Goal: Task Accomplishment & Management: Manage account settings

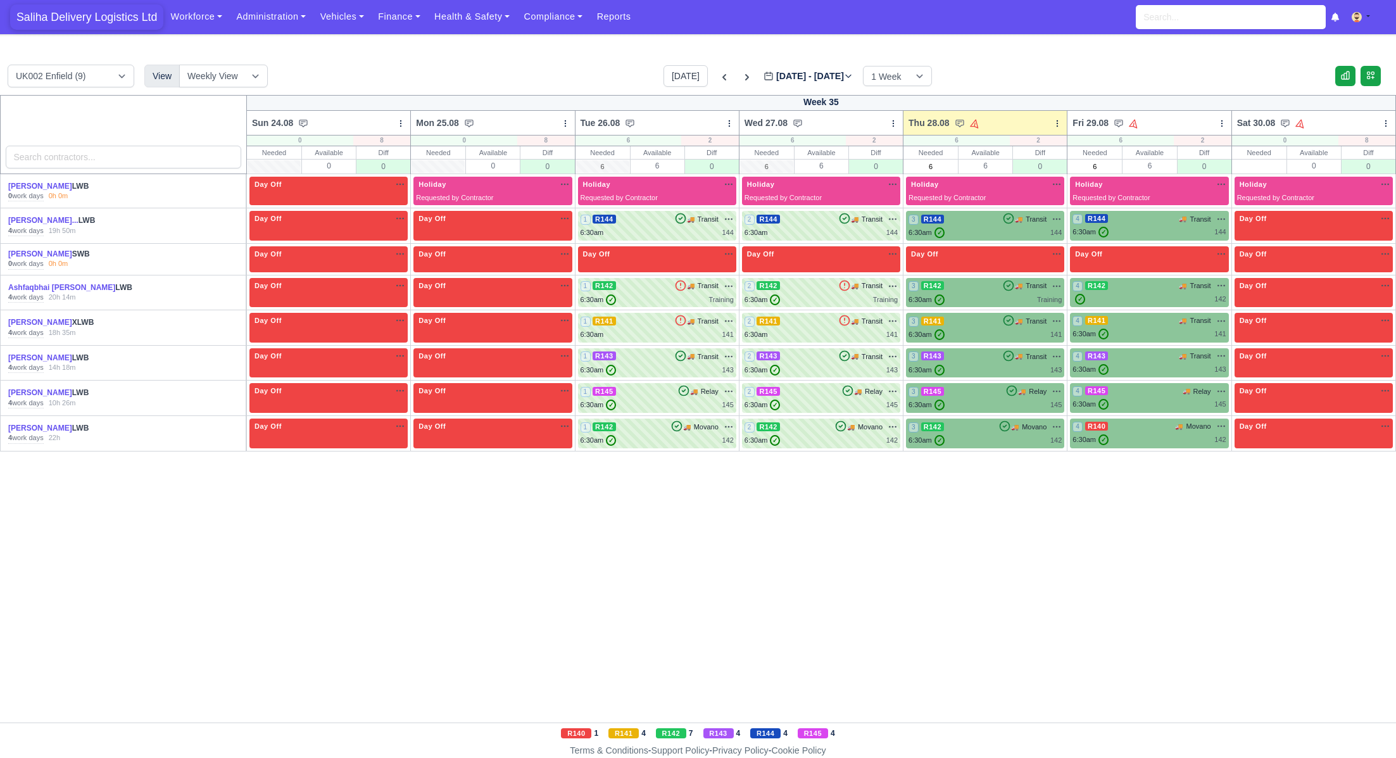
click at [29, 17] on span "Saliha Delivery Logistics Ltd" at bounding box center [86, 16] width 153 height 25
click at [49, 287] on link "Ashfaqbhai [PERSON_NAME]" at bounding box center [61, 287] width 107 height 9
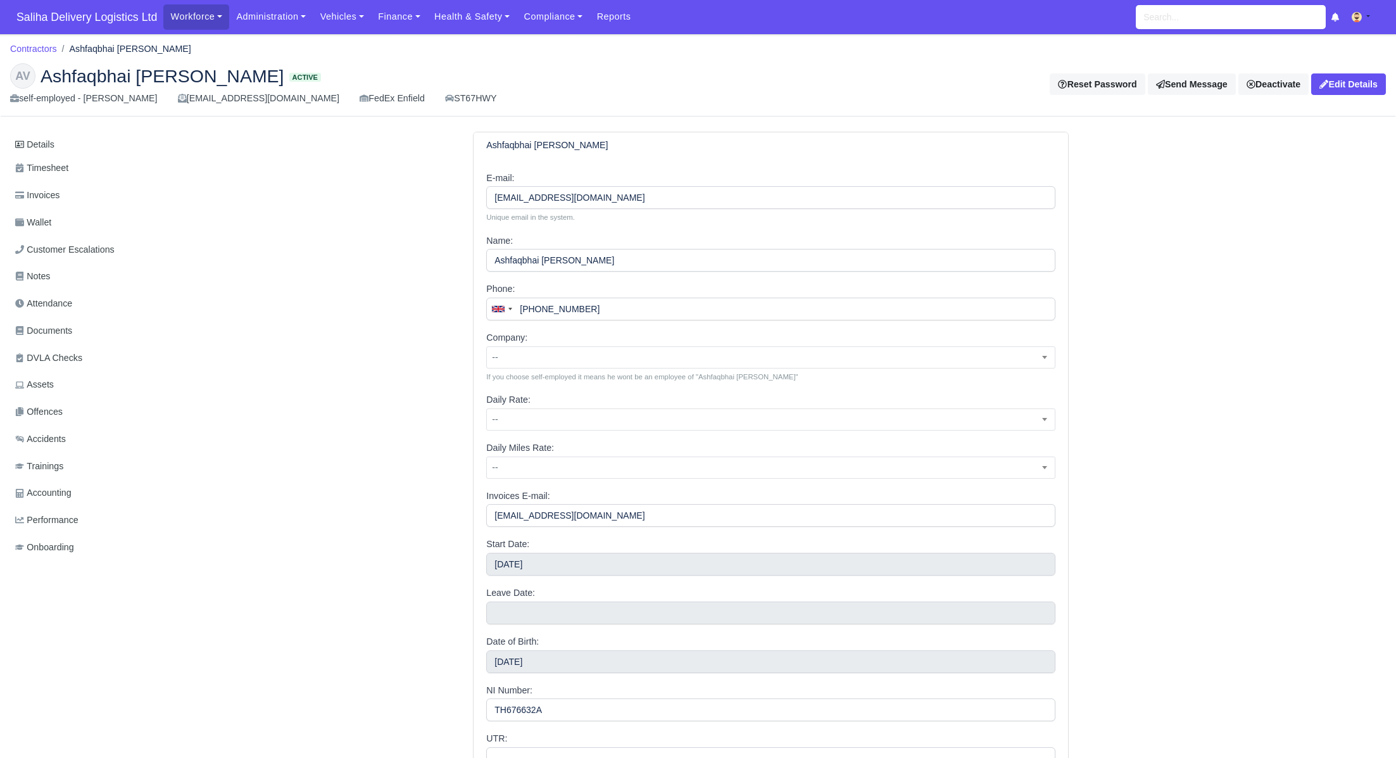
scroll to position [184, 0]
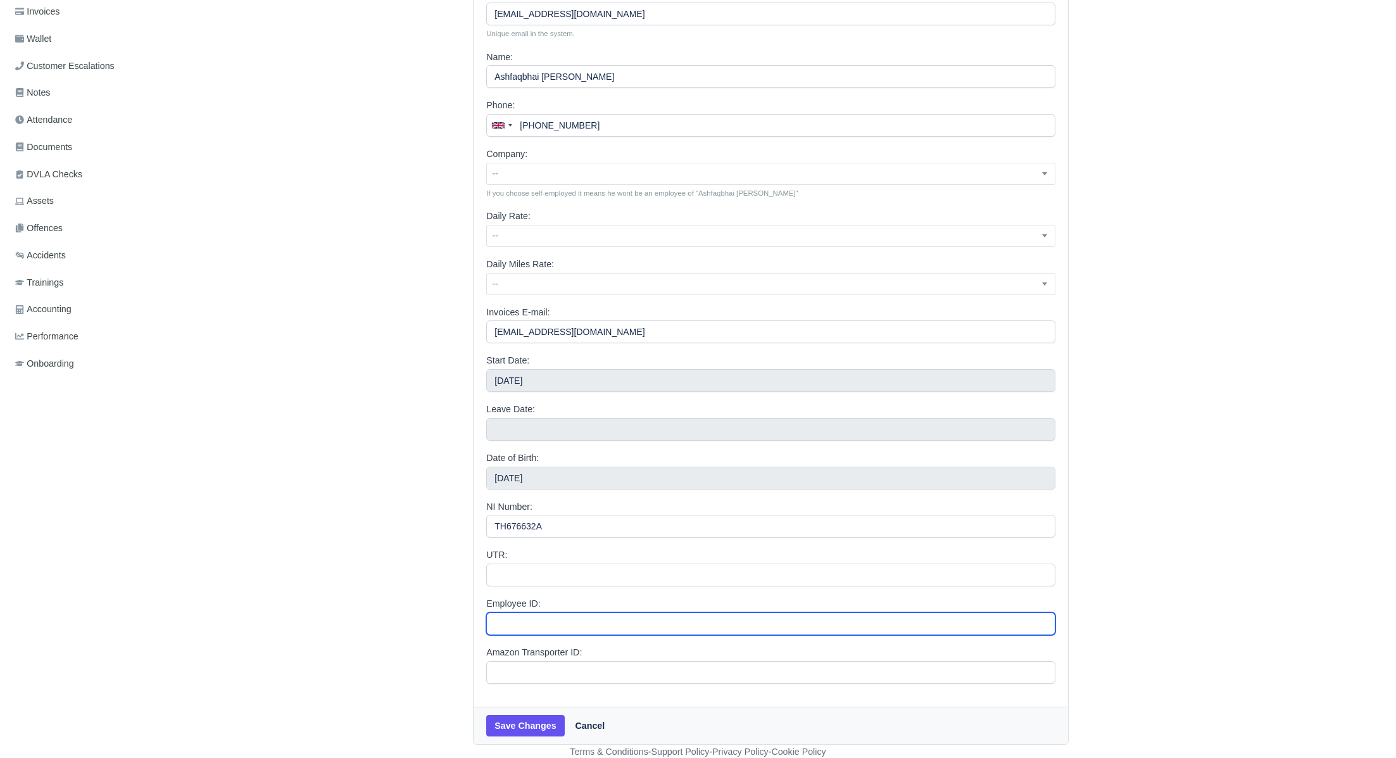
click at [531, 624] on input "Employee ID:" at bounding box center [770, 623] width 569 height 23
paste input "9474292"
type input "9474292"
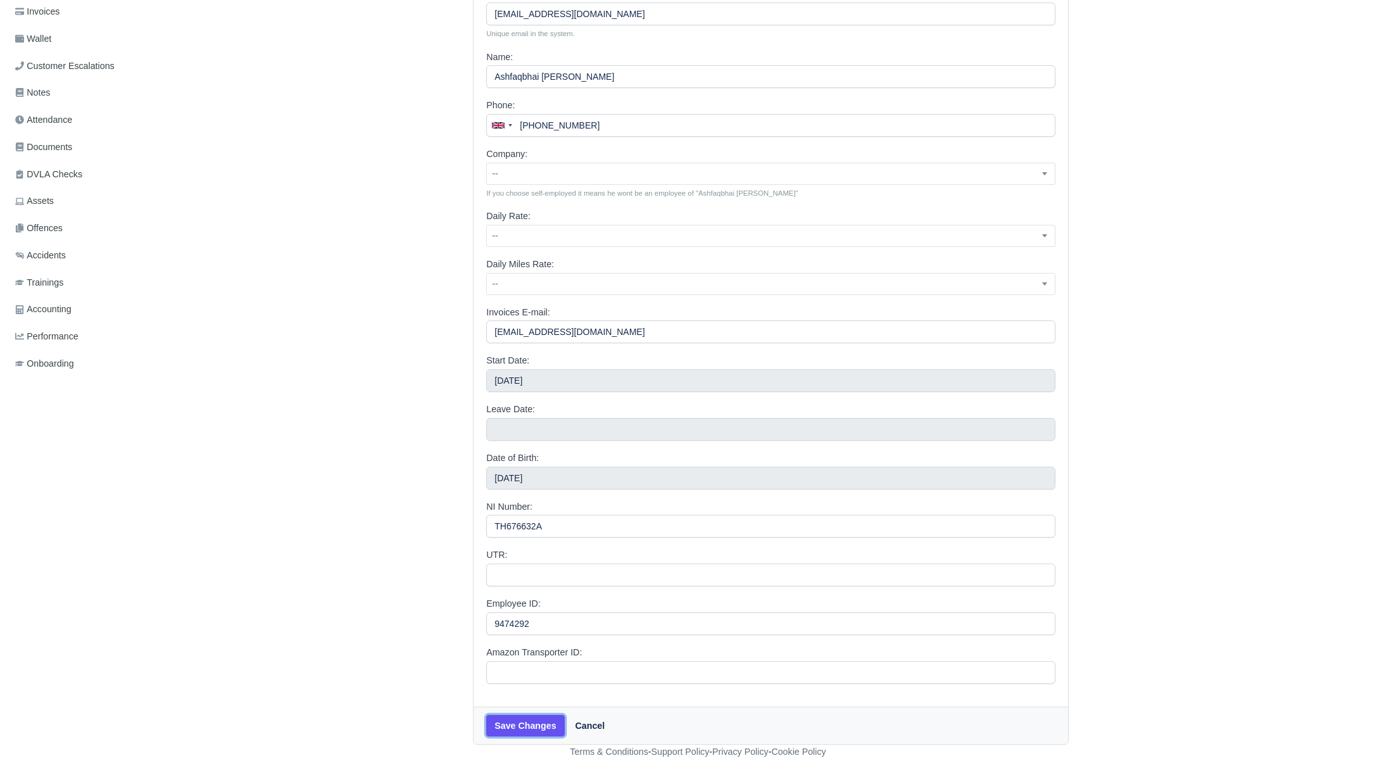
click at [523, 725] on button "Save Changes" at bounding box center [525, 726] width 78 height 22
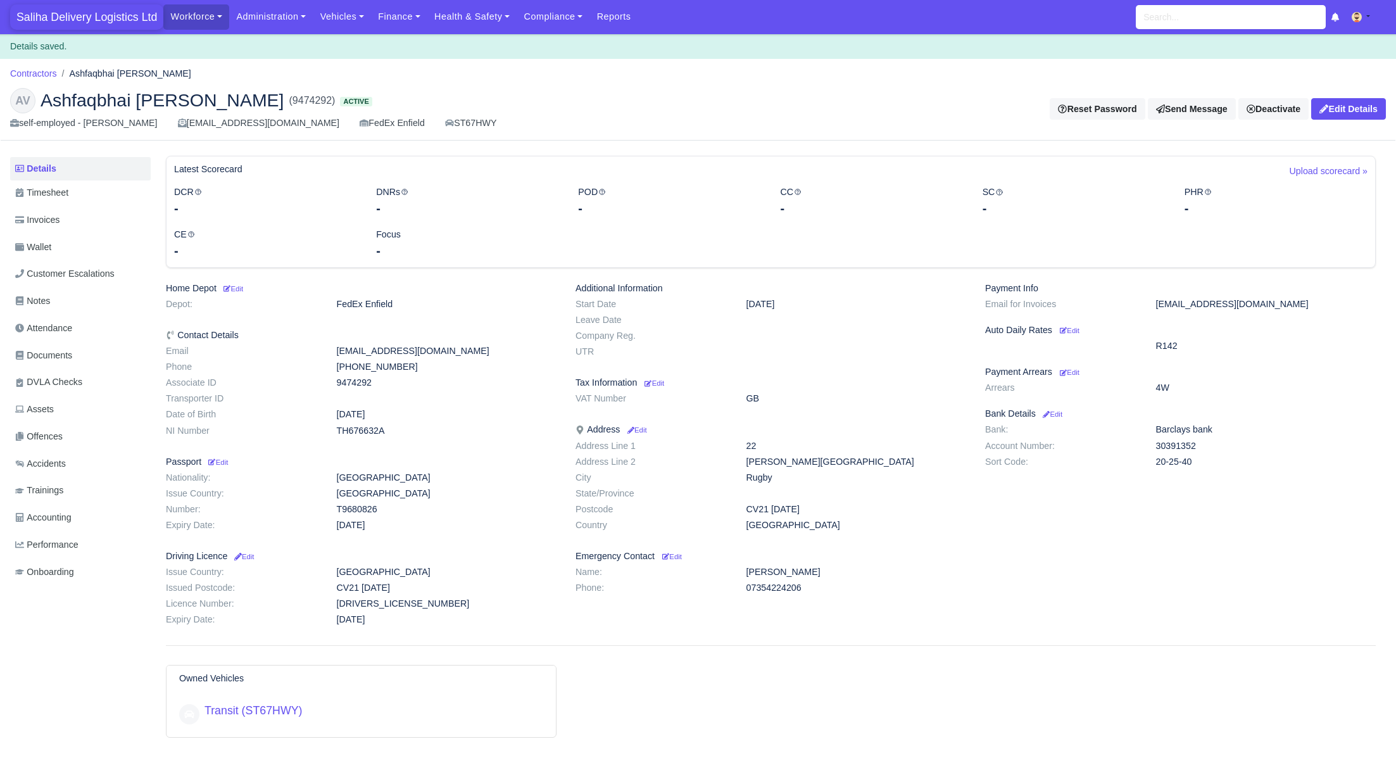
drag, startPoint x: 117, startPoint y: 20, endPoint x: 131, endPoint y: 37, distance: 22.0
click at [117, 21] on span "Saliha Delivery Logistics Ltd" at bounding box center [86, 16] width 153 height 25
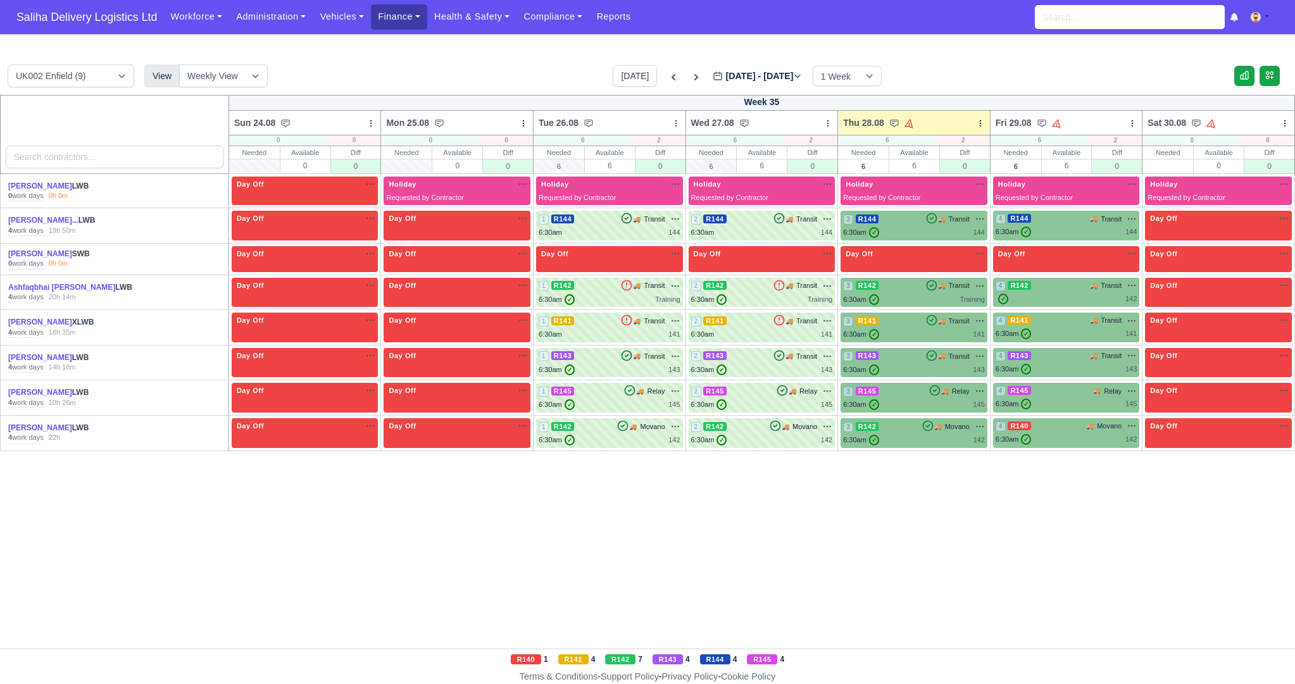
click at [386, 27] on link "Finance" at bounding box center [399, 16] width 56 height 25
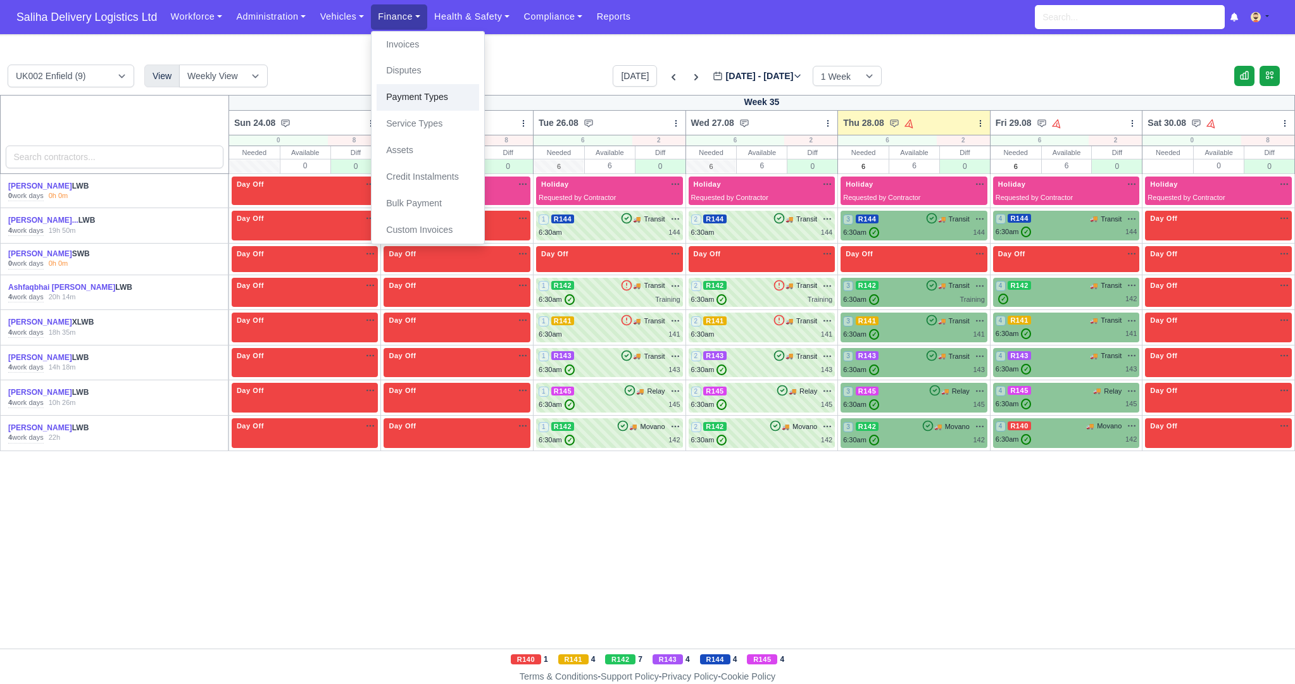
click at [406, 93] on link "Payment Types" at bounding box center [428, 97] width 103 height 27
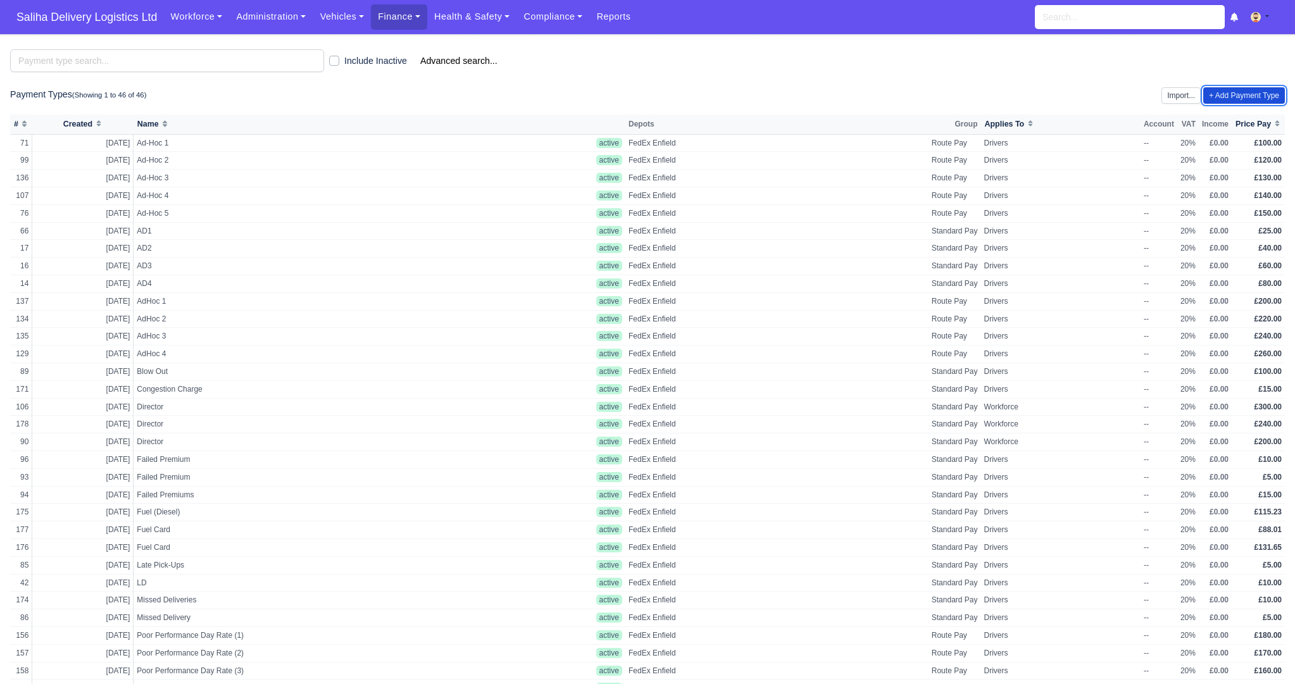
click at [1261, 98] on link "+ Add Payment Type" at bounding box center [1245, 95] width 82 height 16
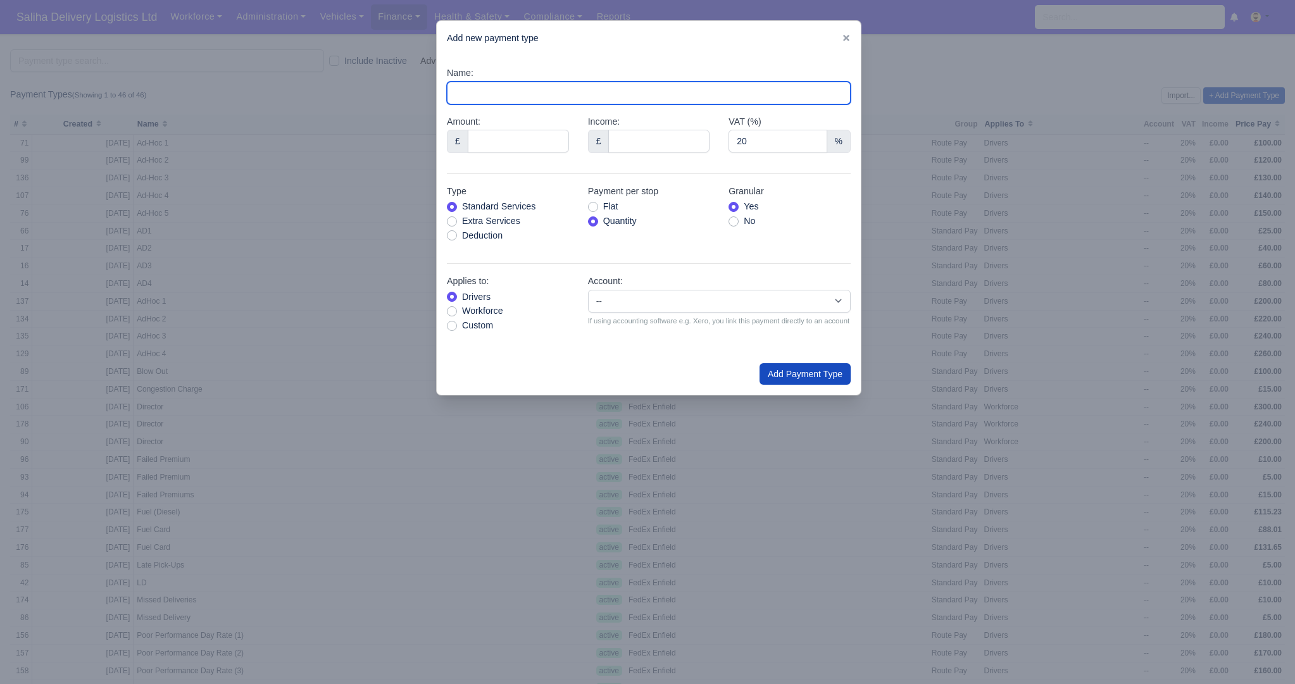
click at [551, 94] on input "Name:" at bounding box center [649, 93] width 404 height 23
type input "Fuel Card"
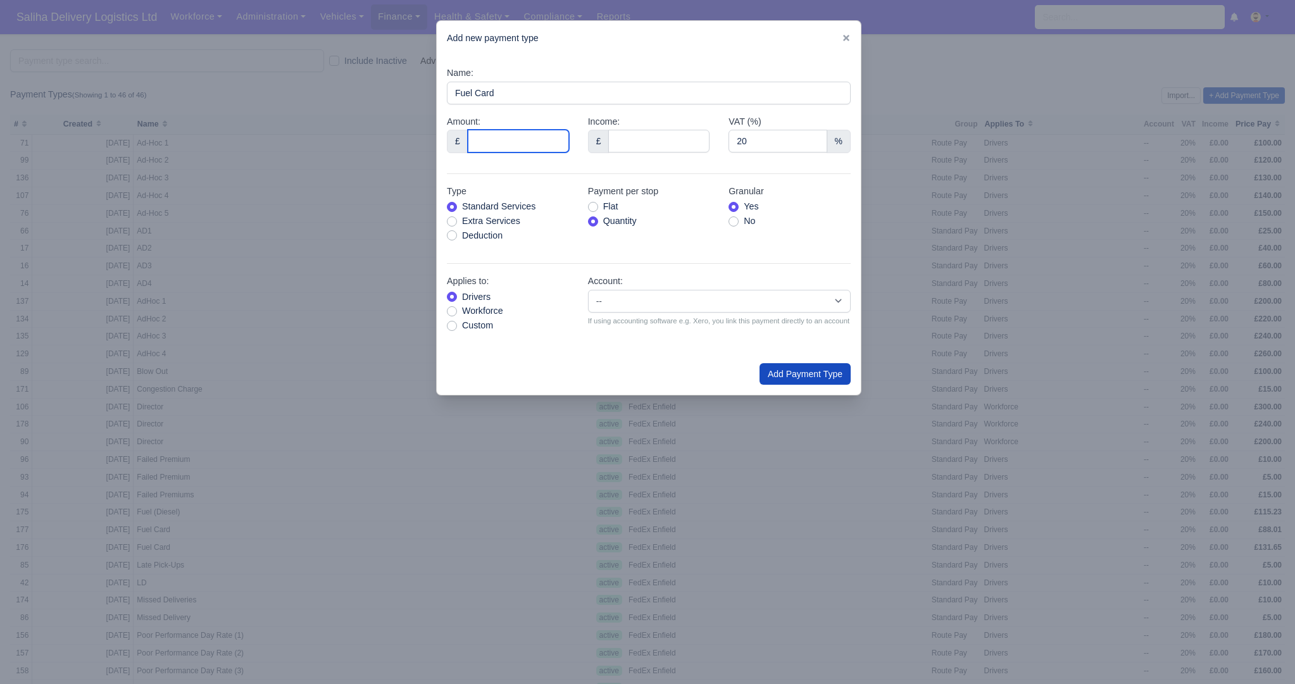
click at [514, 141] on input "Amount:" at bounding box center [518, 141] width 101 height 23
type input "89"
click at [446, 232] on div "Type Standard Services Extra Services Deduction" at bounding box center [508, 218] width 141 height 69
click at [462, 234] on label "Deduction" at bounding box center [482, 236] width 41 height 15
click at [453, 234] on input "Deduction" at bounding box center [452, 234] width 10 height 10
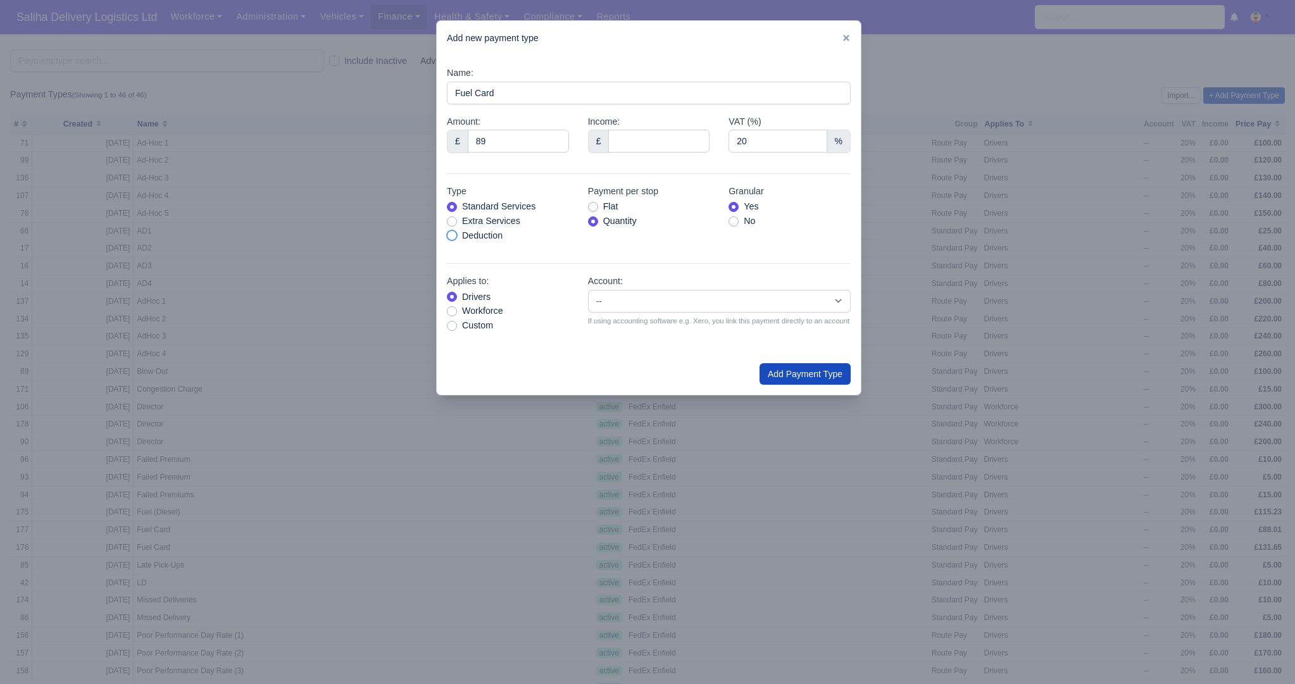
radio input "true"
click at [798, 383] on button "Add Payment Type" at bounding box center [805, 374] width 91 height 22
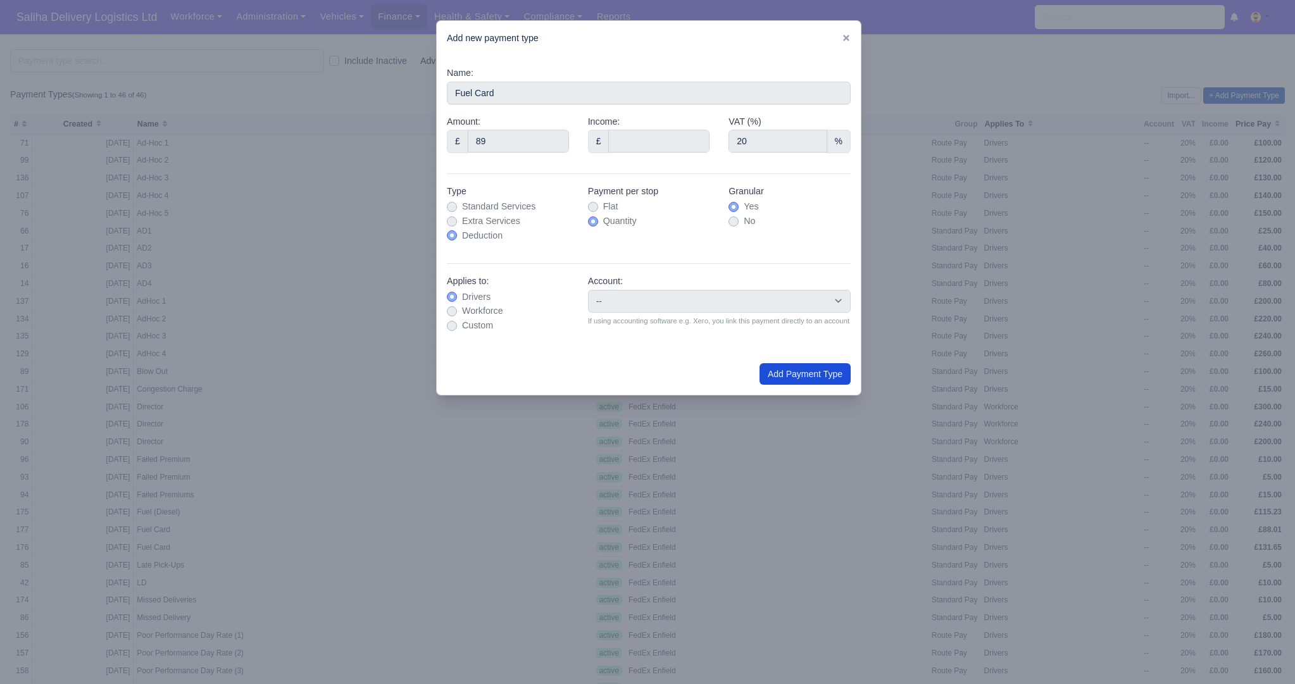
type input "0"
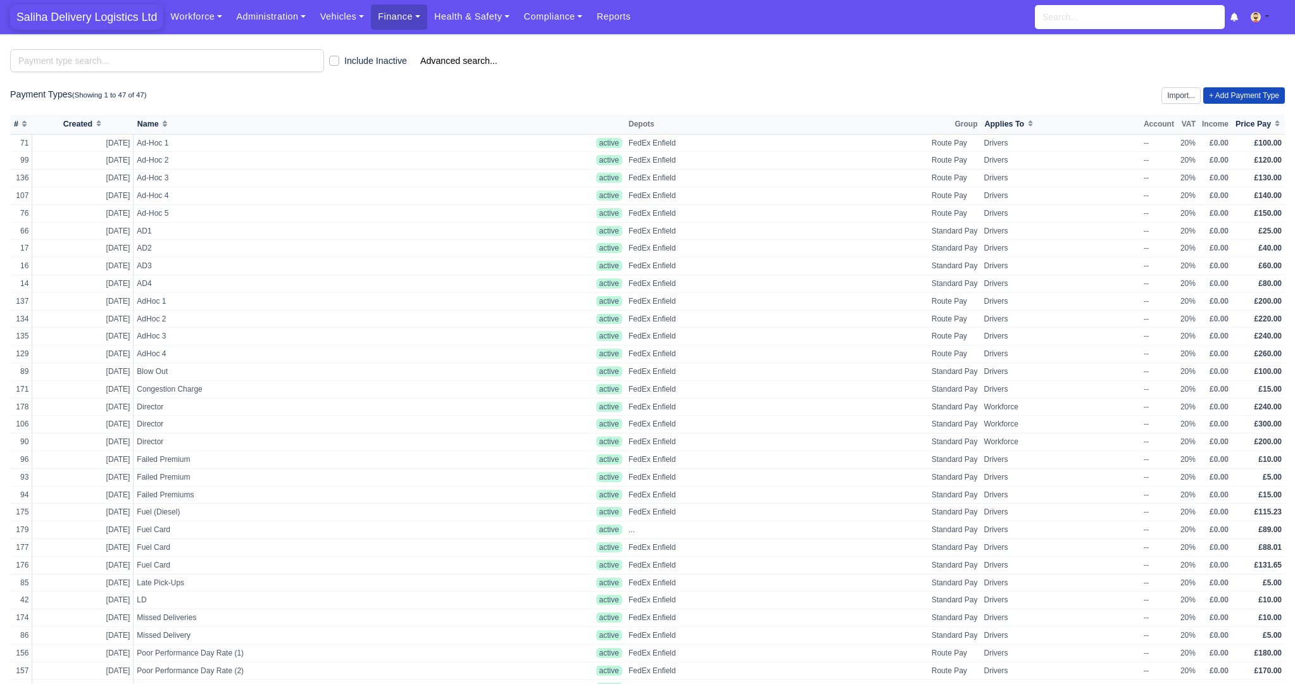
click at [110, 16] on span "Saliha Delivery Logistics Ltd" at bounding box center [86, 16] width 153 height 25
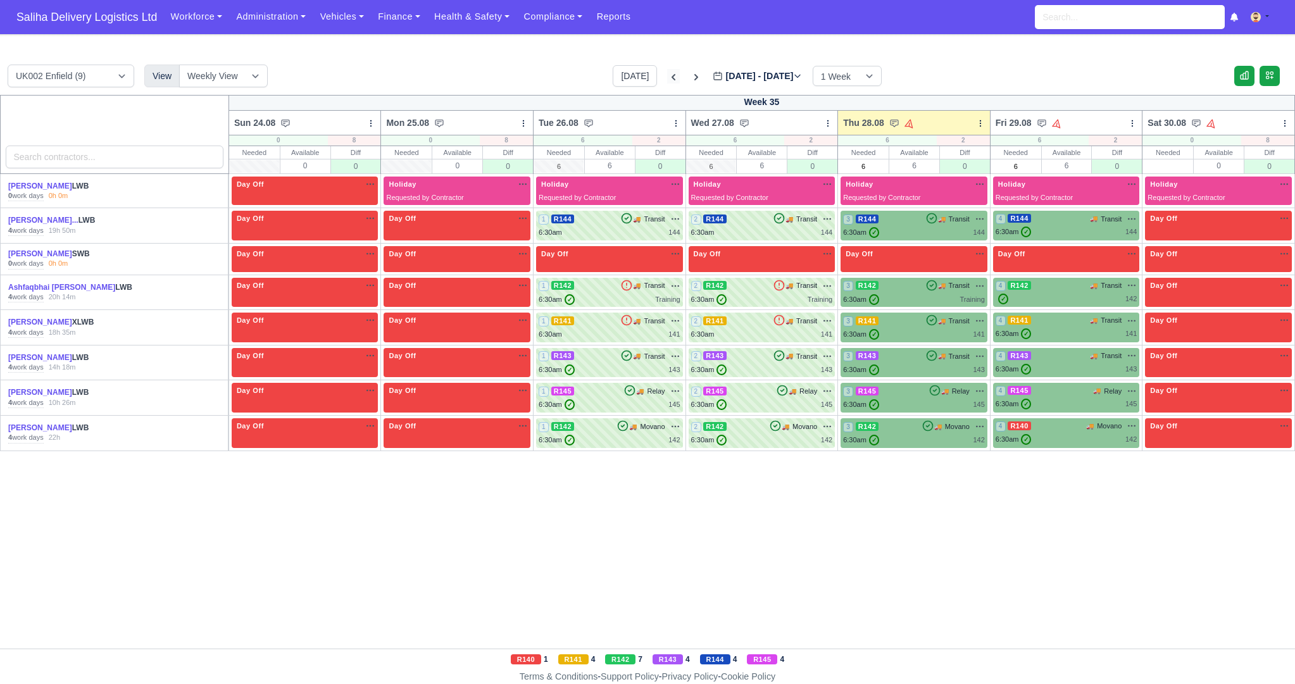
click at [667, 75] on icon at bounding box center [673, 77] width 13 height 13
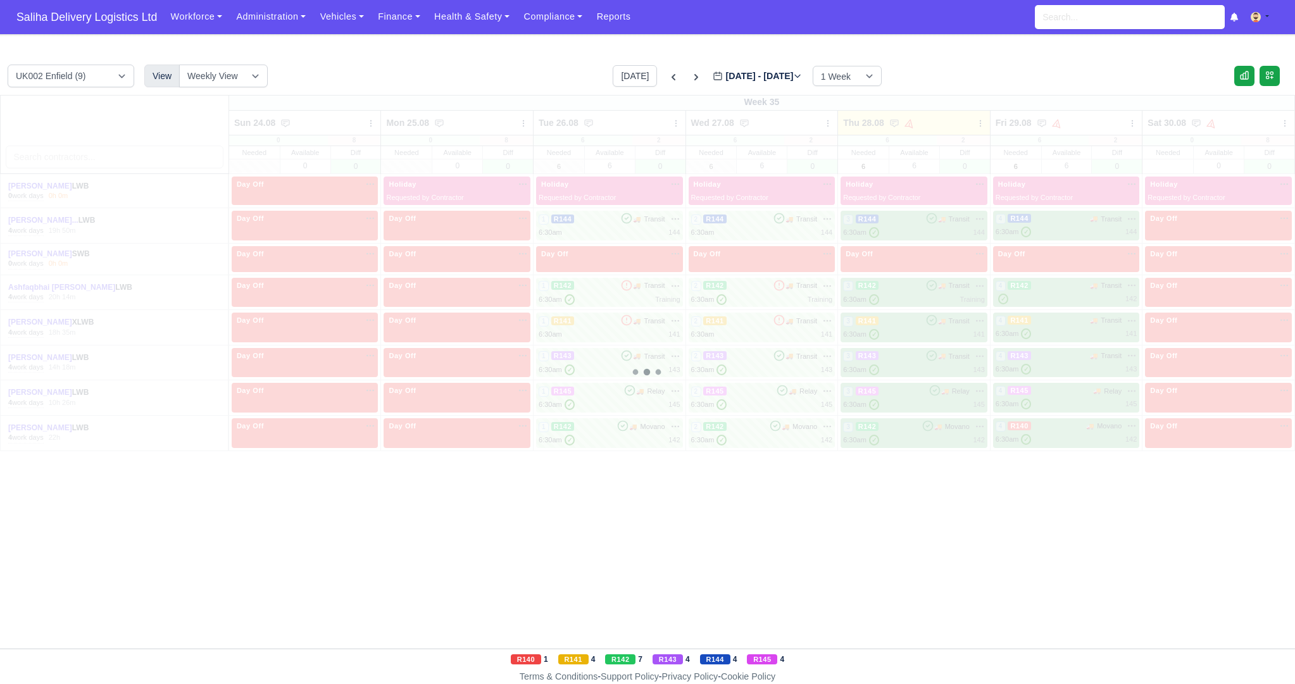
type input "2025-08-21"
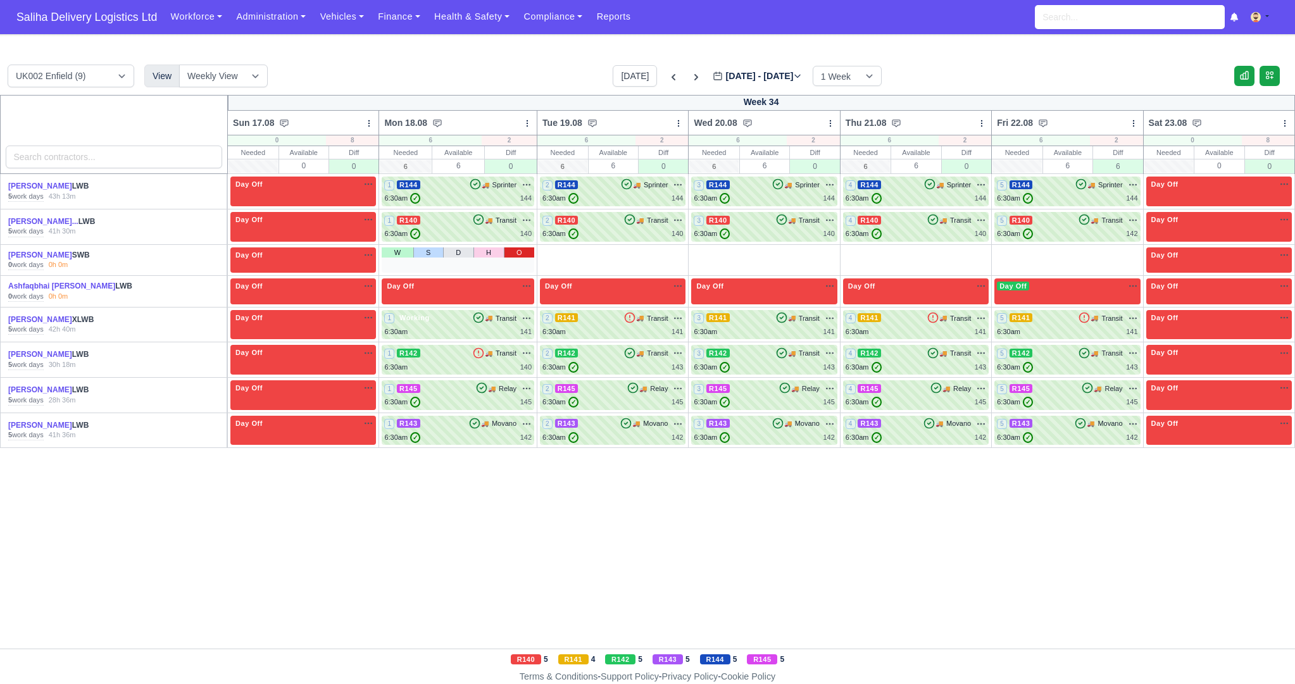
click at [531, 255] on link "O" at bounding box center [519, 253] width 30 height 10
click at [684, 249] on link "O" at bounding box center [671, 253] width 29 height 10
click at [837, 248] on link "O" at bounding box center [822, 253] width 29 height 10
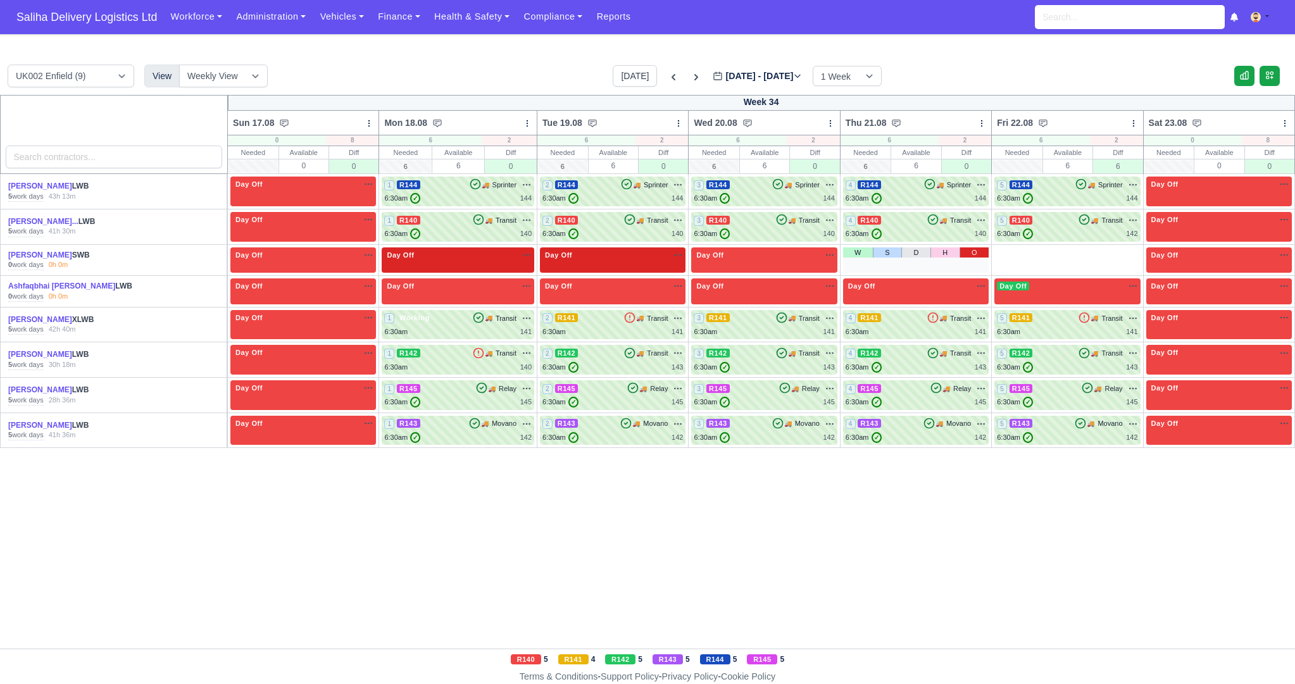
click at [981, 248] on link "O" at bounding box center [974, 253] width 29 height 10
click at [1133, 253] on link "O" at bounding box center [1125, 253] width 29 height 10
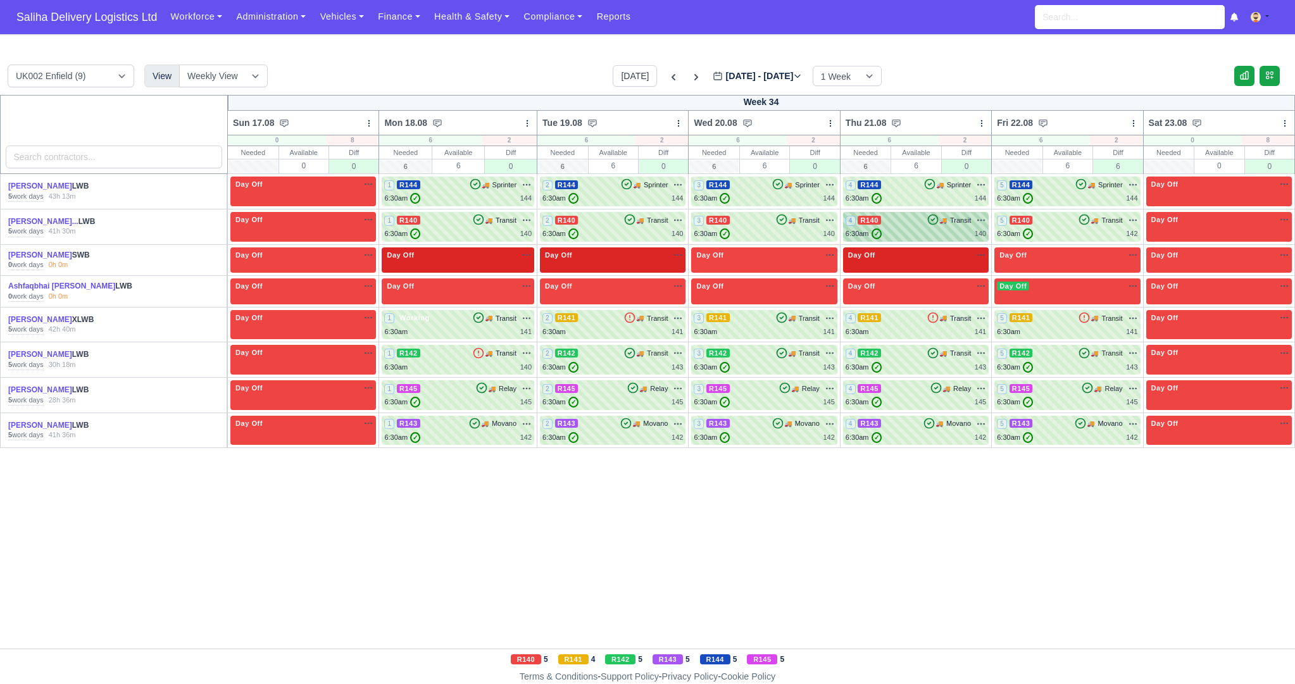
click at [917, 223] on div "4 R140 🚚 Transit" at bounding box center [916, 220] width 141 height 11
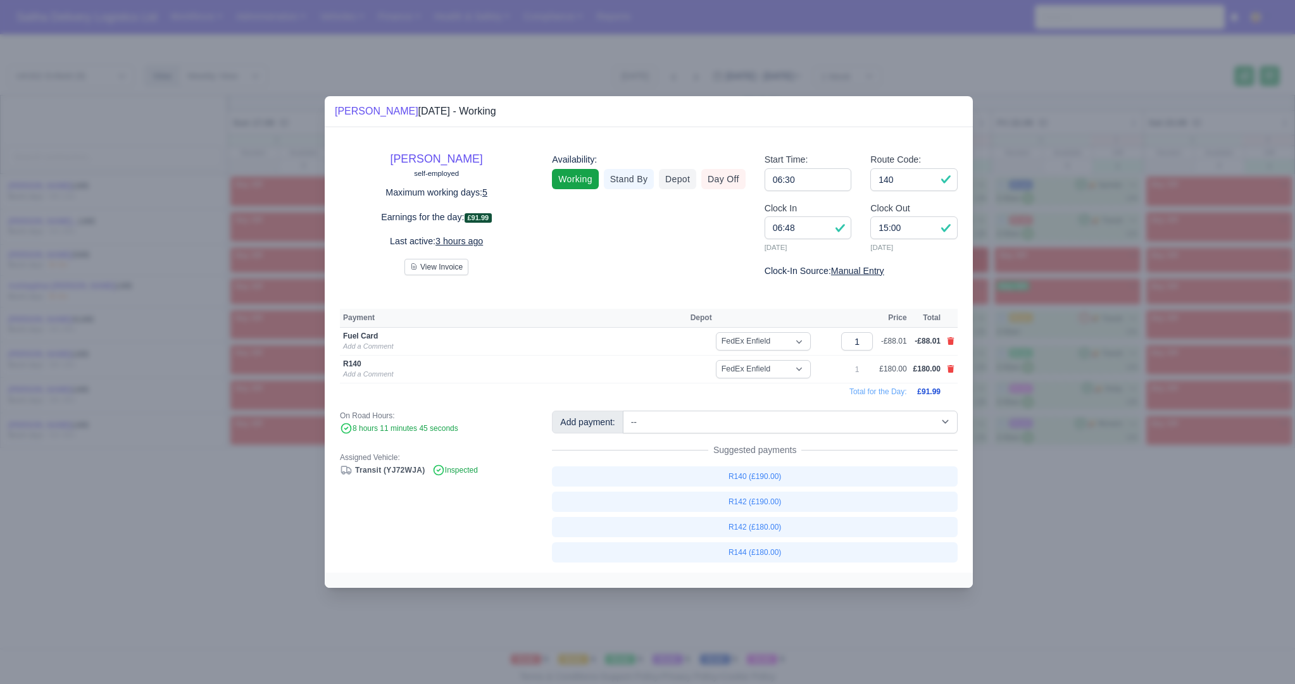
click at [1005, 478] on div at bounding box center [647, 342] width 1295 height 684
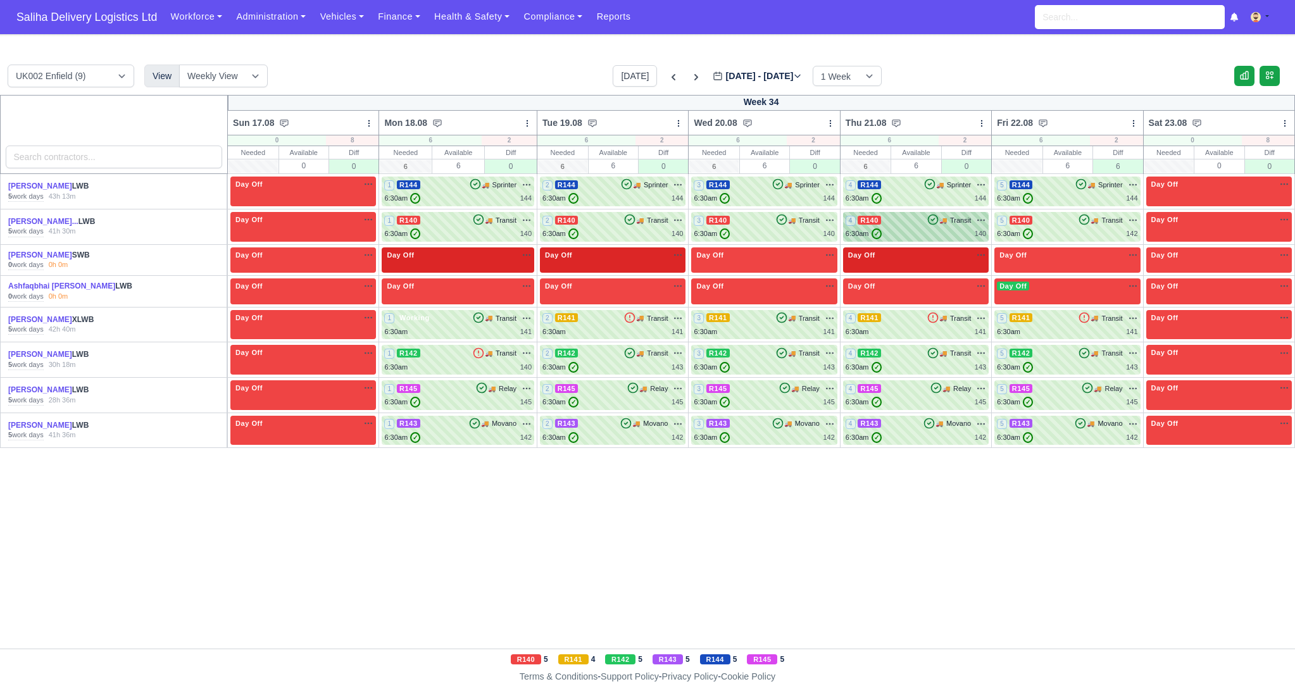
click at [917, 239] on div "4 R140 🚚" at bounding box center [916, 227] width 146 height 30
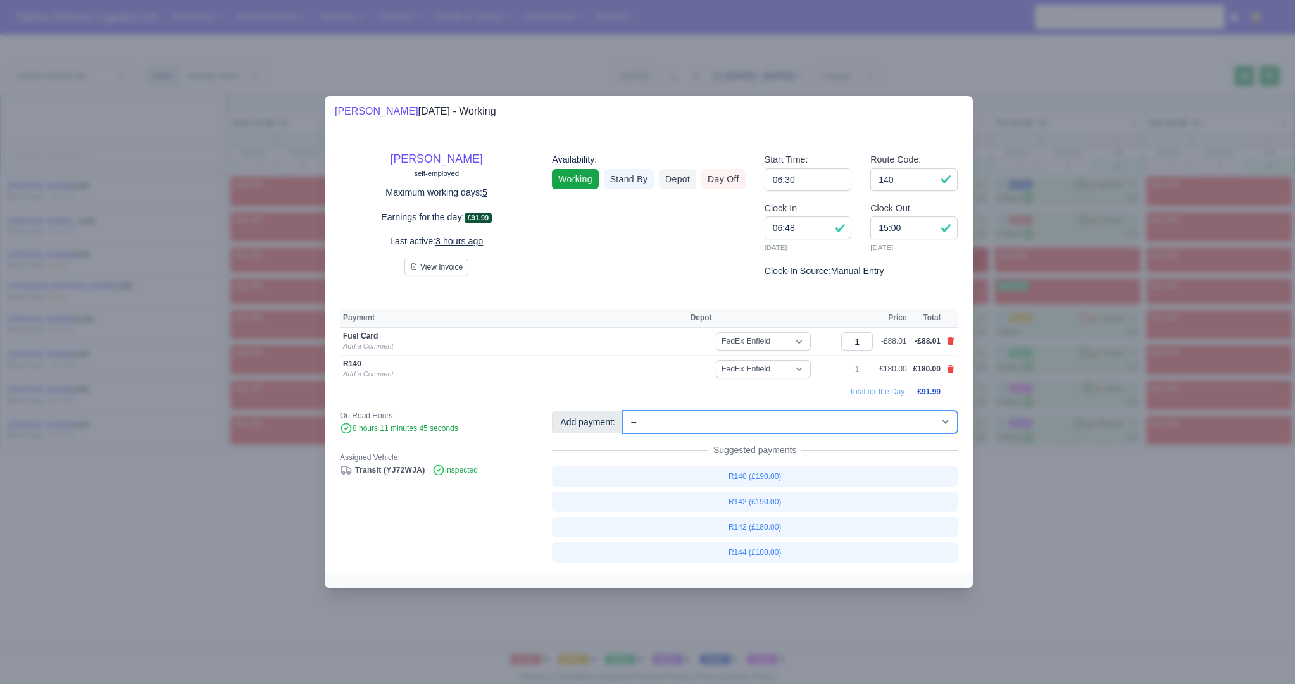
click at [726, 417] on select "-- Ad-Hoc 1 (AD-HO) Ad-Hoc 2 (AD-HO) Ad-Hoc 3 (AD-HO) Ad-Hoc 4 (AD-HO) Ad-Hoc 5…" at bounding box center [790, 422] width 335 height 23
click at [624, 411] on select "-- Ad-Hoc 1 (AD-HO) Ad-Hoc 2 (AD-HO) Ad-Hoc 3 (AD-HO) Ad-Hoc 4 (AD-HO) Ad-Hoc 5…" at bounding box center [790, 422] width 335 height 23
select select "1"
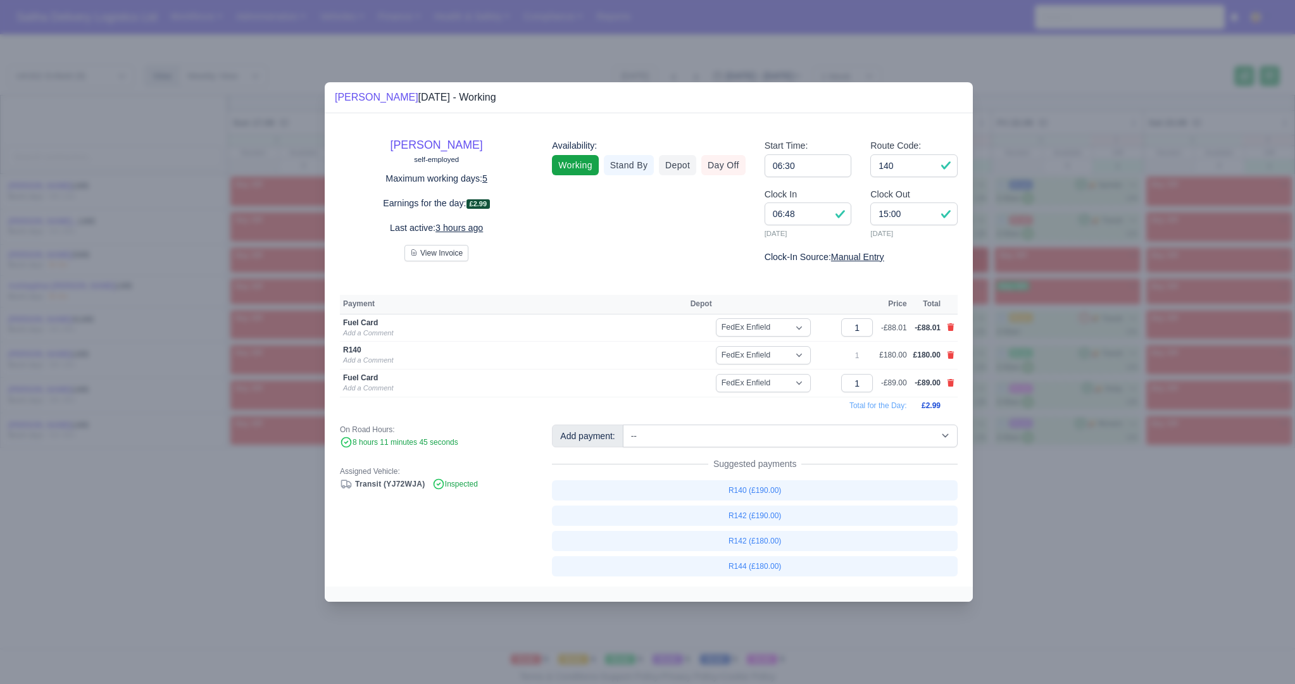
click at [1012, 467] on div at bounding box center [647, 342] width 1295 height 684
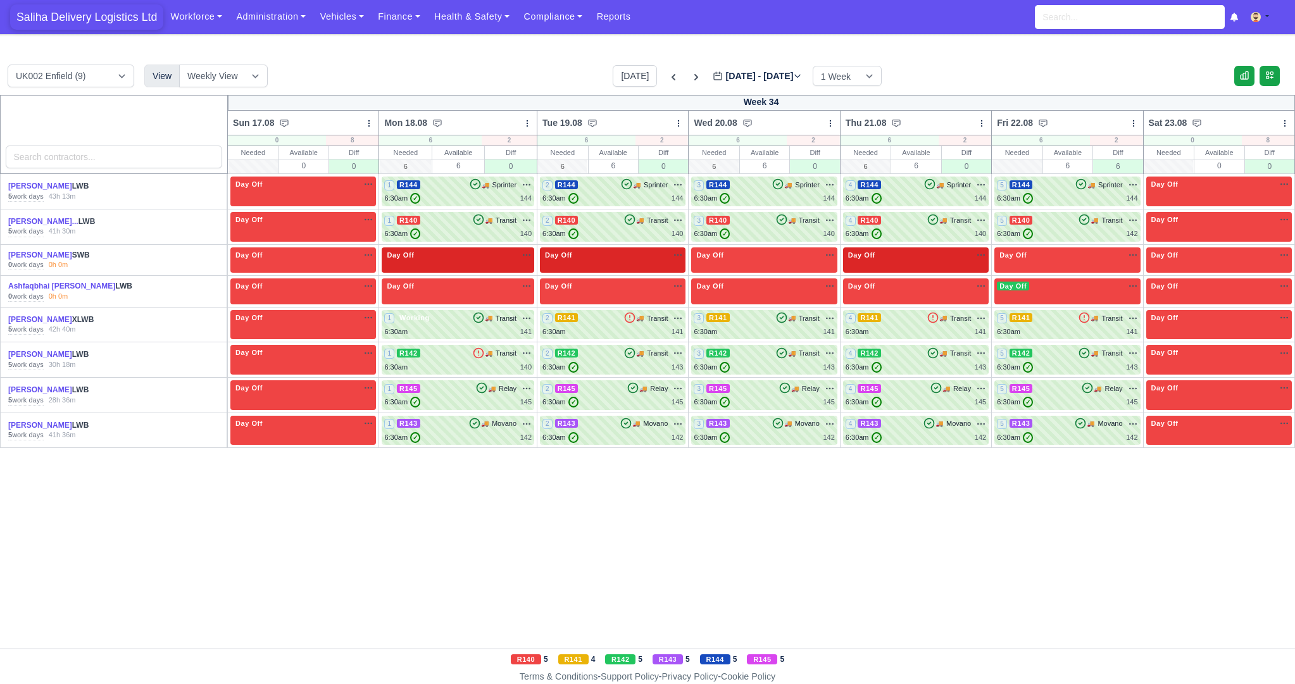
click at [99, 20] on span "Saliha Delivery Logistics Ltd" at bounding box center [86, 16] width 153 height 25
